Goal: Check status

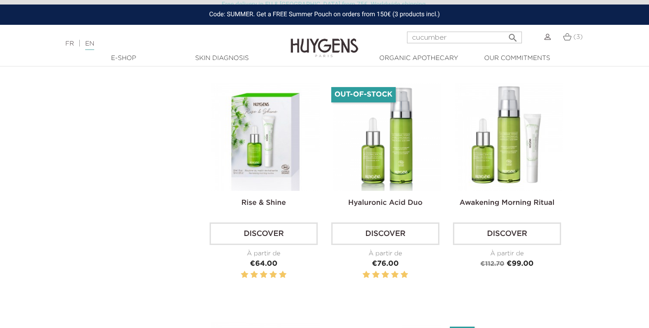
click at [547, 41] on div at bounding box center [545, 37] width 11 height 11
click at [547, 36] on img at bounding box center [547, 37] width 6 height 6
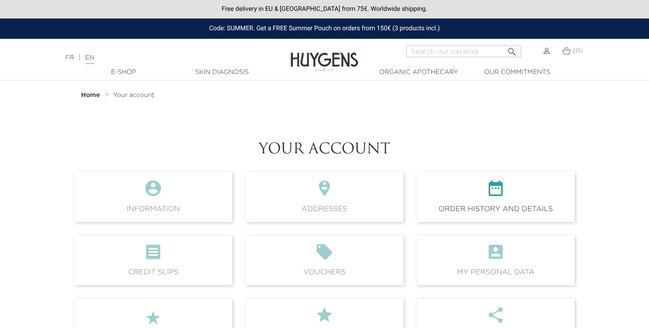
click at [528, 204] on span " Order history and details" at bounding box center [496, 197] width 158 height 50
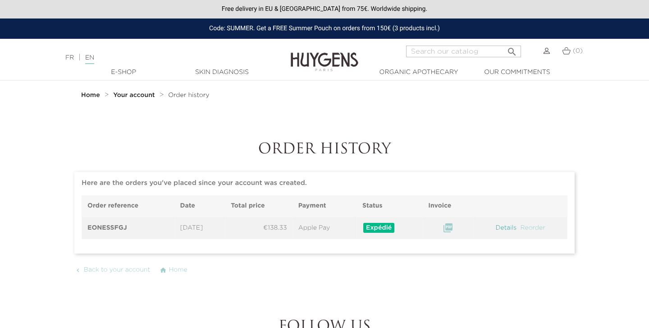
click at [506, 226] on link "Details" at bounding box center [506, 227] width 23 height 6
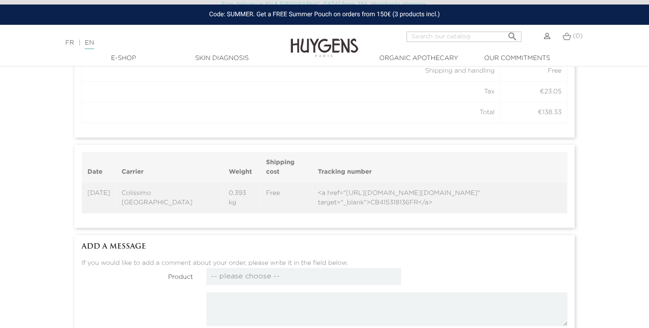
scroll to position [683, 0]
click at [312, 186] on td "<a href="[URL][DOMAIN_NAME][DOMAIN_NAME]" target="_blank">CB415318136FR</a>" at bounding box center [439, 197] width 255 height 31
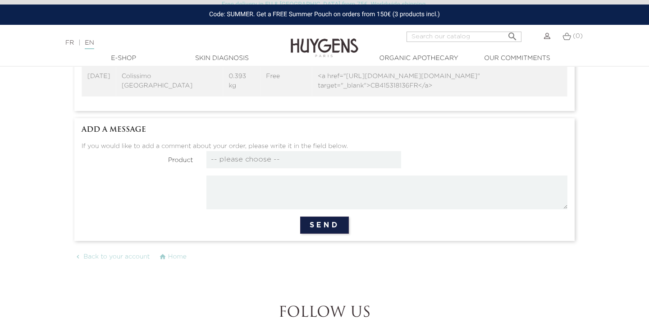
scroll to position [775, 0]
